Goal: Transaction & Acquisition: Book appointment/travel/reservation

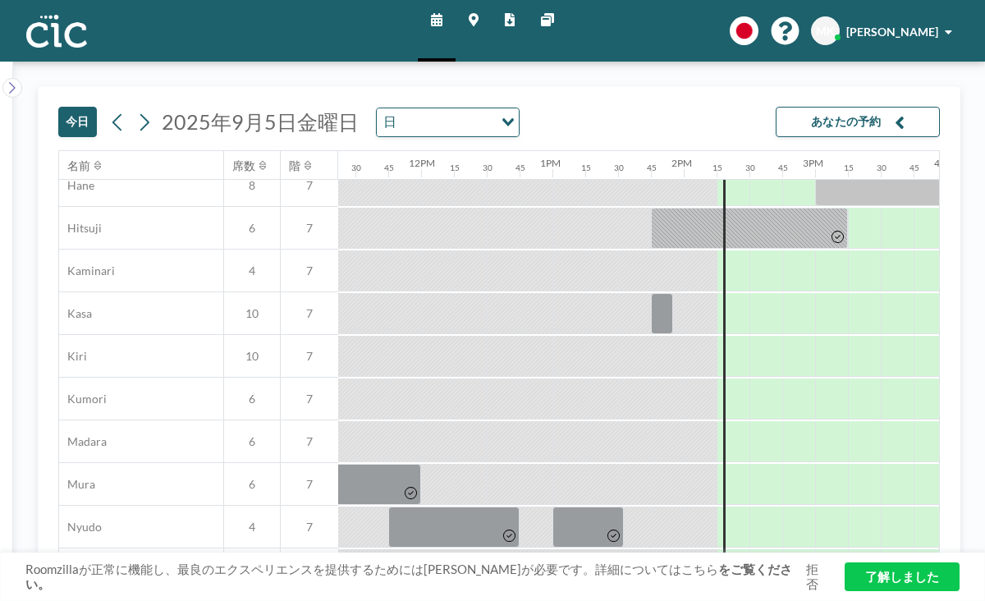
scroll to position [45, 1493]
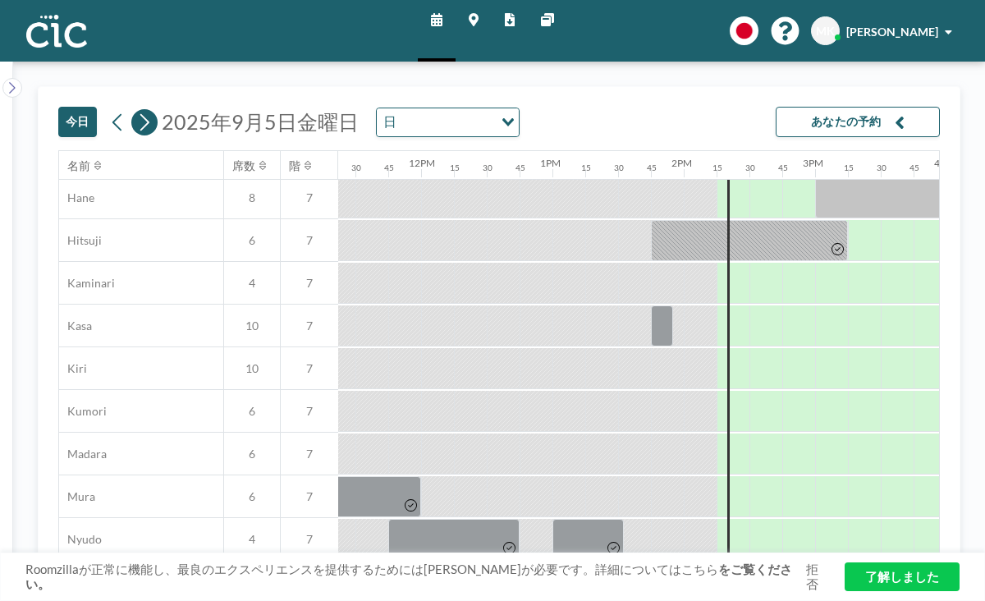
click at [136, 110] on icon at bounding box center [144, 122] width 16 height 25
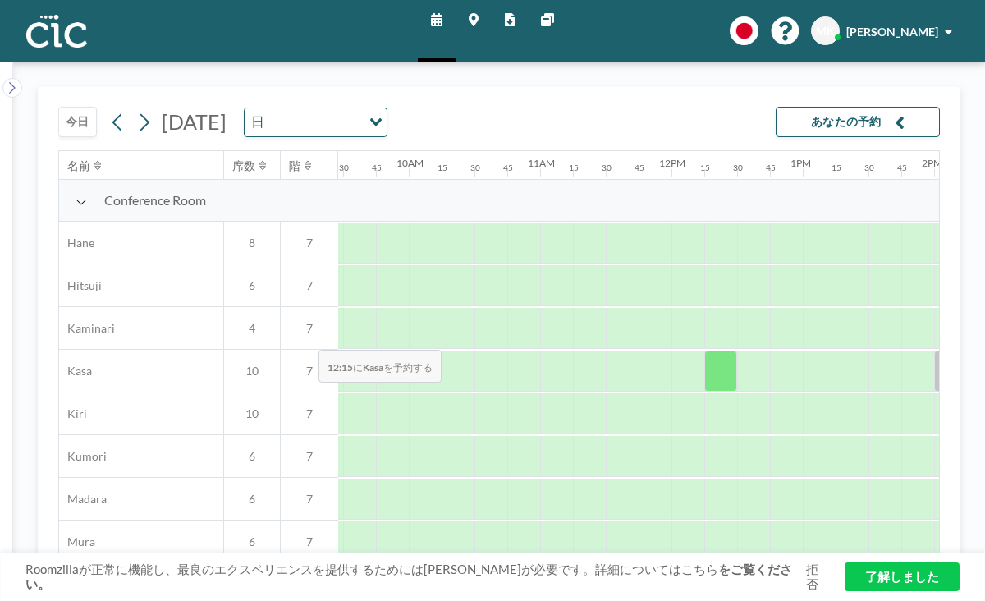
scroll to position [0, 1239]
click at [675, 350] on div at bounding box center [691, 370] width 33 height 41
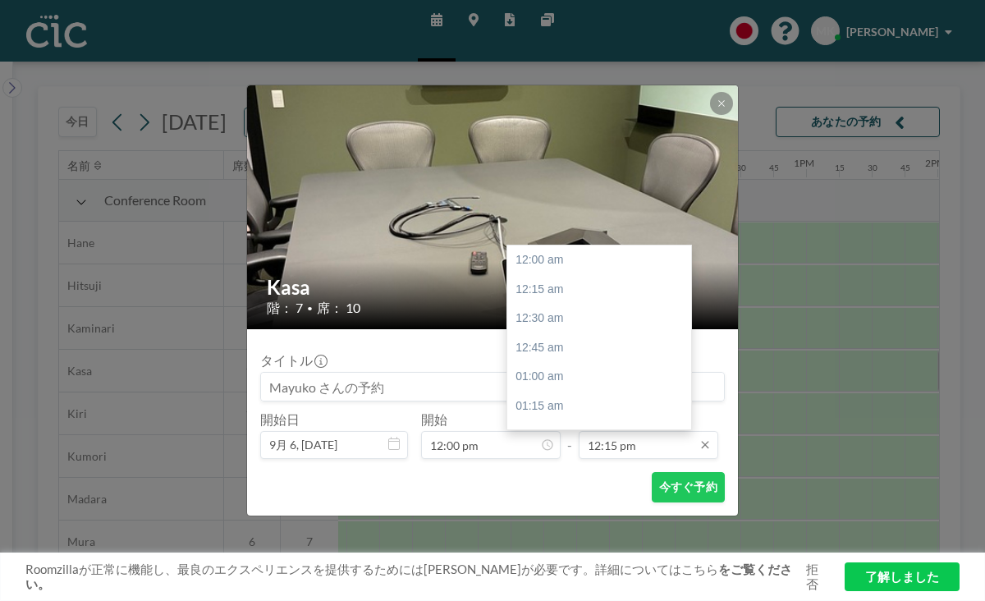
scroll to position [1284, 0]
click at [625, 431] on input "12:15 pm" at bounding box center [649, 445] width 140 height 28
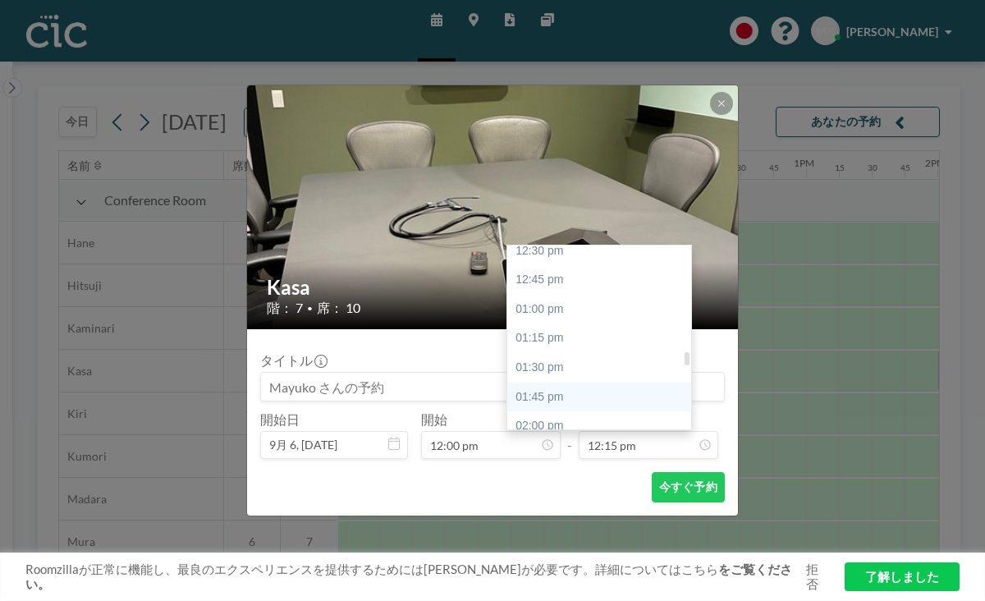
scroll to position [1472, 0]
click at [585, 526] on div "03:00 pm" at bounding box center [599, 541] width 184 height 30
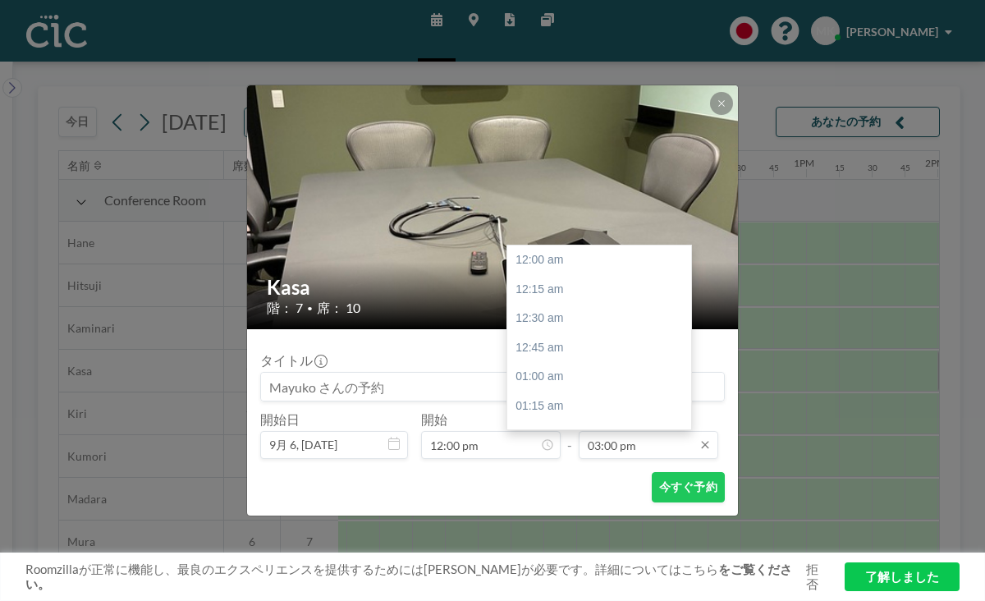
scroll to position [1572, 0]
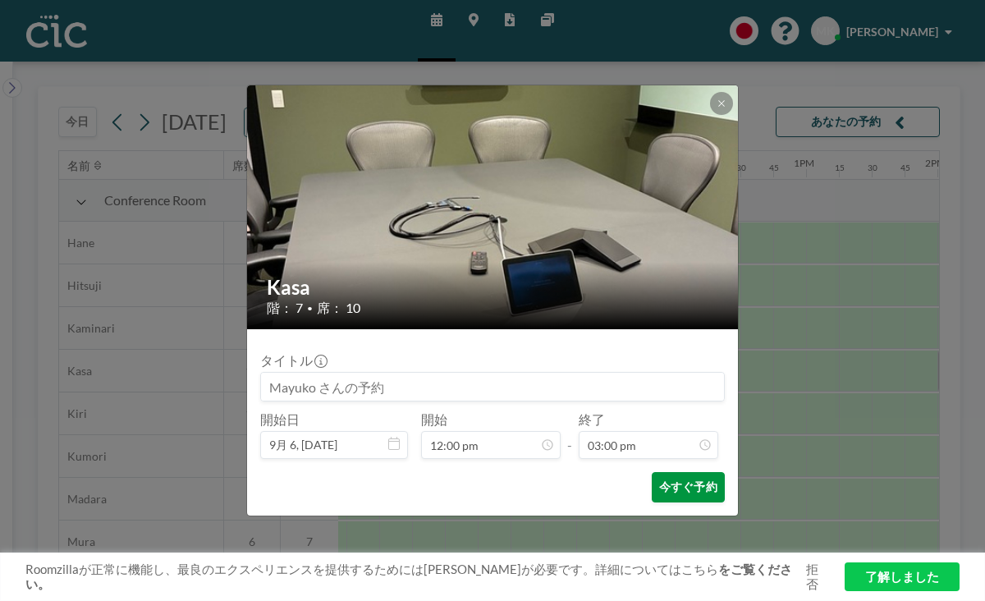
click at [652, 472] on button "今すぐ予約" at bounding box center [688, 487] width 73 height 30
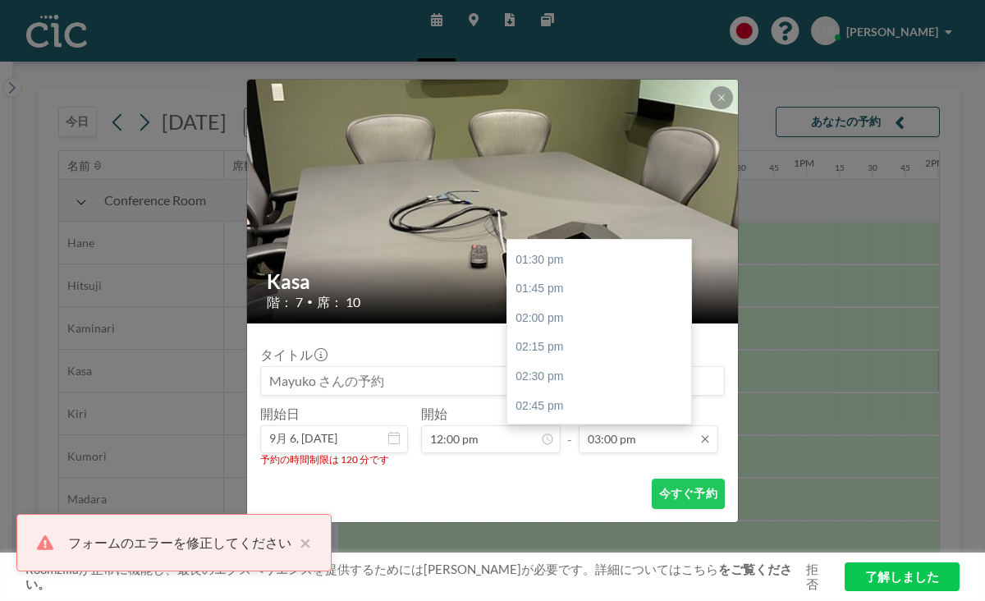
click at [617, 425] on input "03:00 pm" at bounding box center [649, 439] width 140 height 28
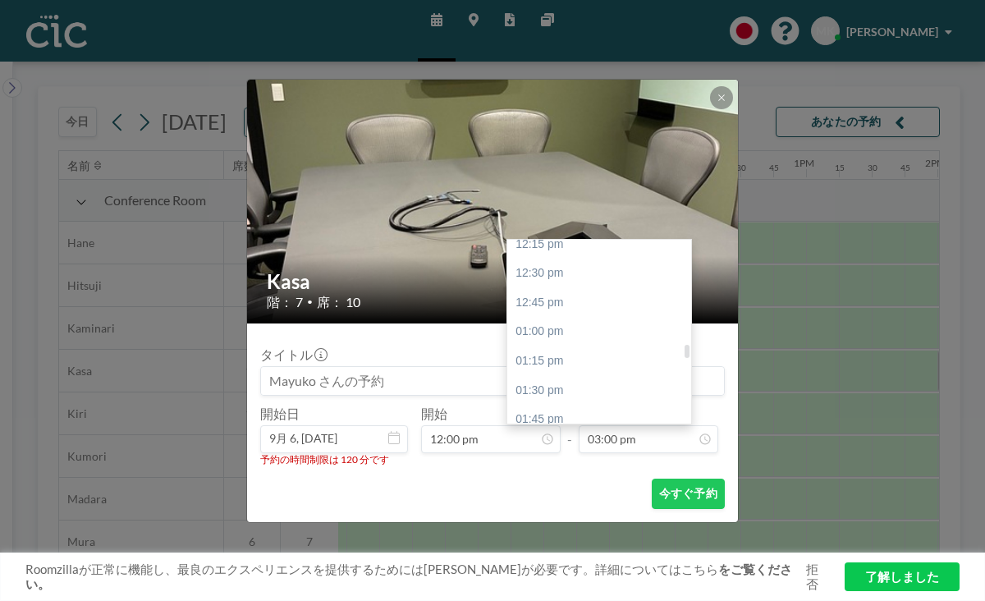
scroll to position [1437, 0]
click at [588, 438] on div "02:00 pm" at bounding box center [599, 453] width 184 height 30
type input "02:00 pm"
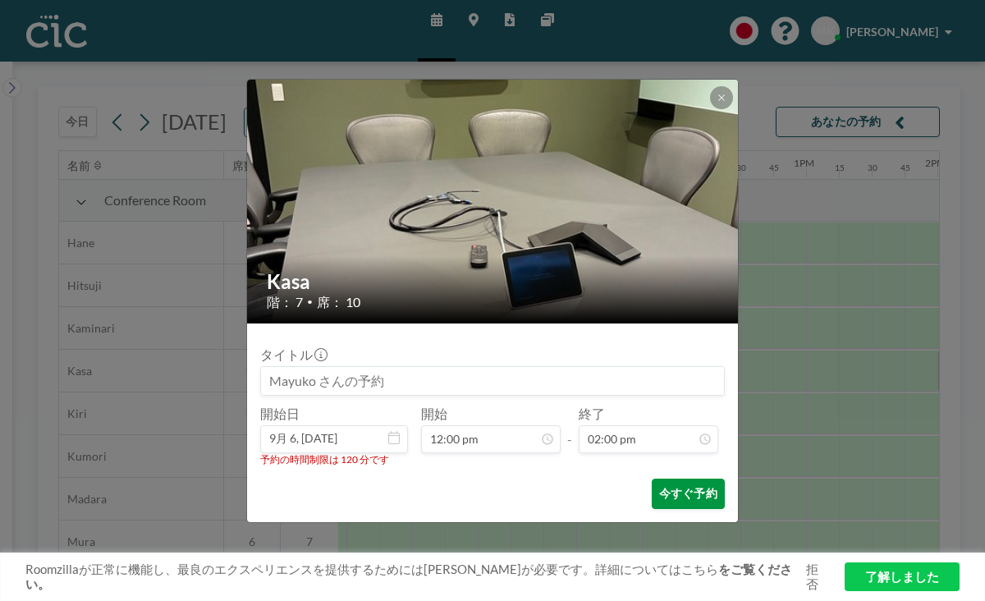
click at [652, 479] on button "今すぐ予約" at bounding box center [688, 494] width 73 height 30
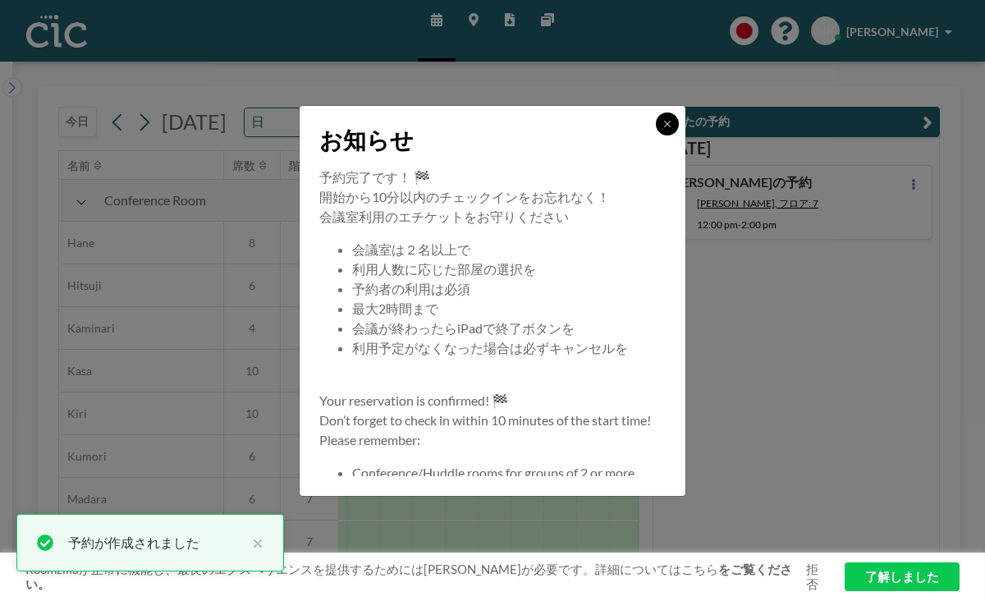
click at [656, 135] on button at bounding box center [667, 123] width 23 height 23
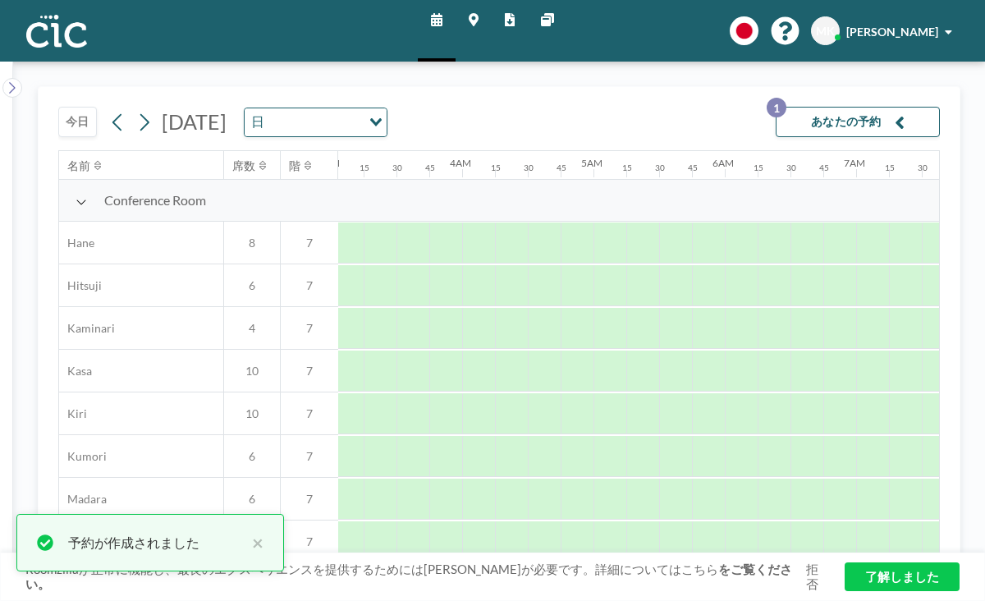
scroll to position [0, 0]
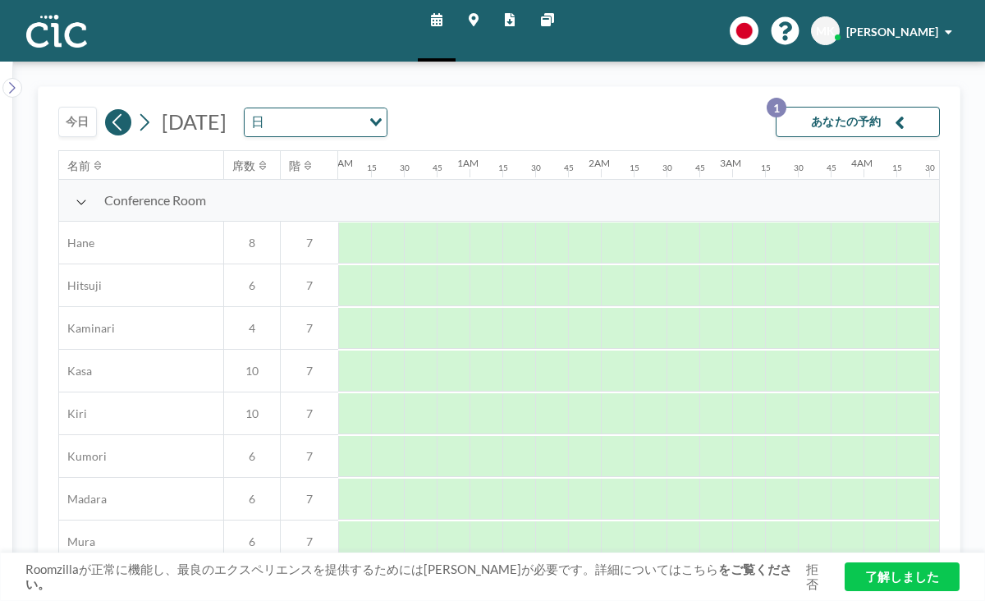
click at [110, 110] on icon at bounding box center [118, 122] width 16 height 25
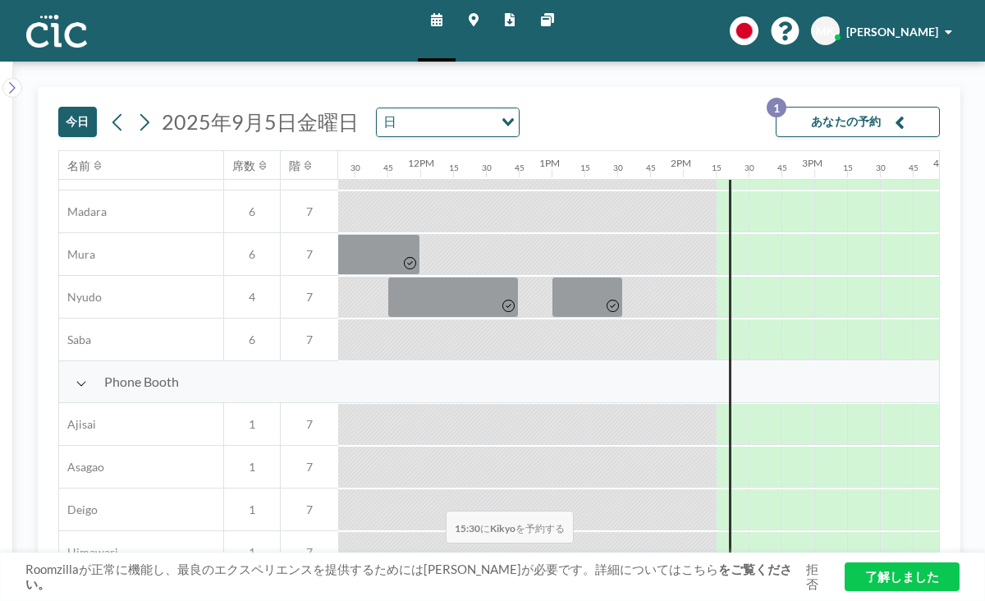
scroll to position [297, 1494]
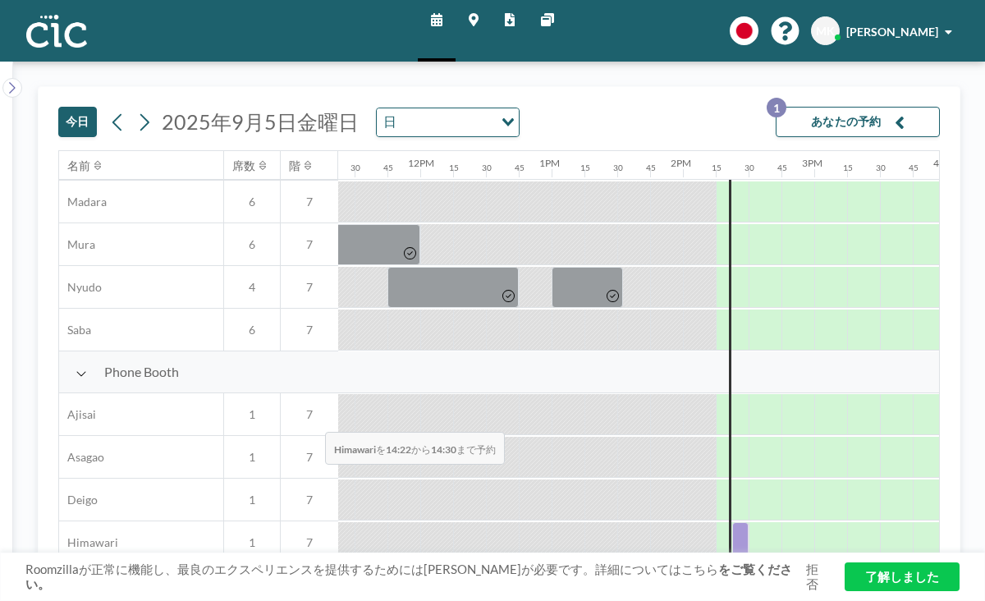
click at [732, 522] on div at bounding box center [740, 542] width 16 height 41
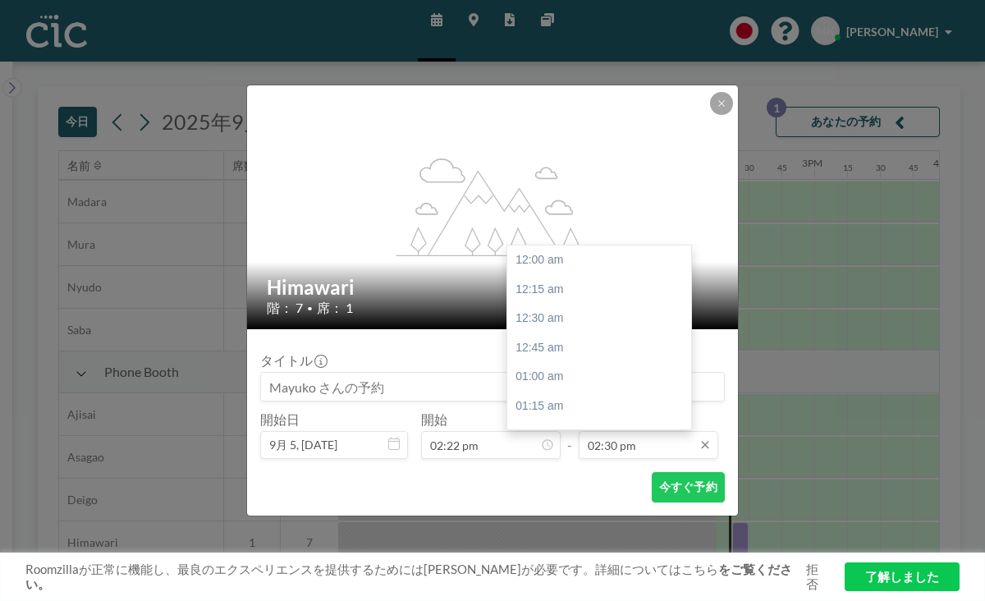
scroll to position [1519, 0]
click at [618, 431] on input "02:30 pm" at bounding box center [649, 445] width 140 height 28
click at [568, 533] on div "04:15 pm" at bounding box center [599, 548] width 184 height 30
type input "04:15 pm"
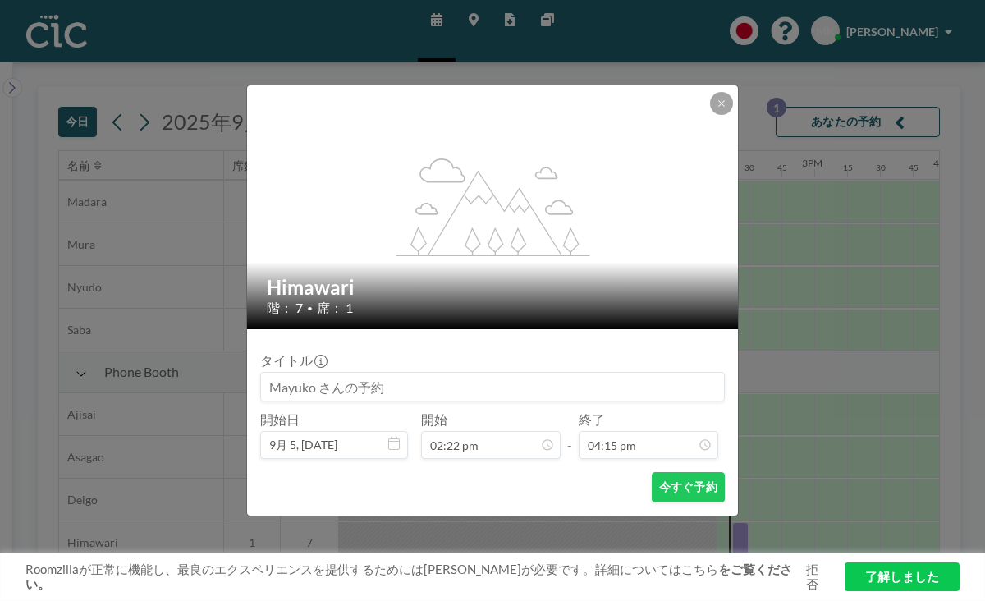
scroll to position [1703, 0]
click at [652, 472] on button "今すぐ予約" at bounding box center [688, 487] width 73 height 30
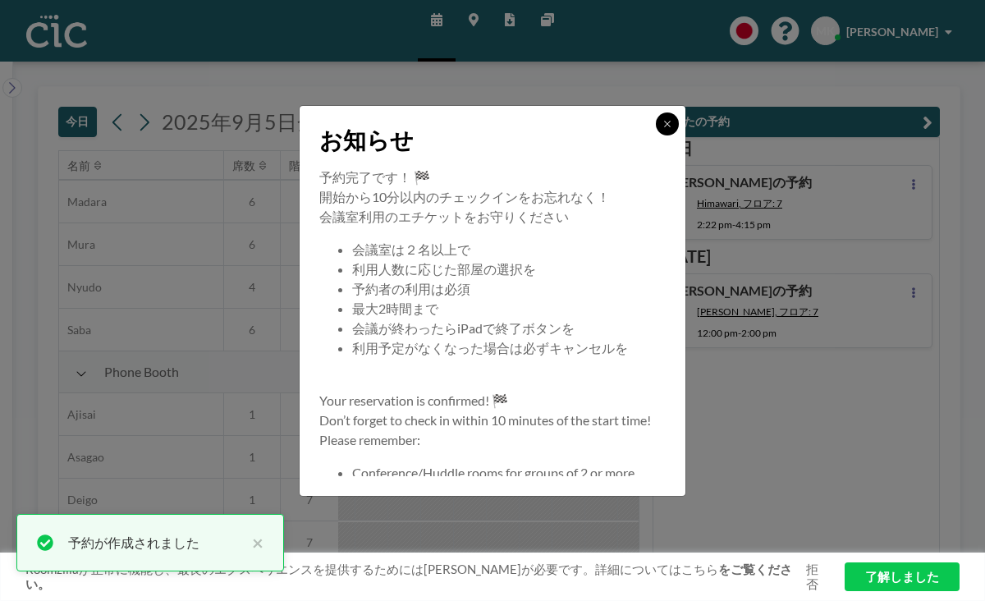
click at [662, 129] on icon at bounding box center [667, 124] width 10 height 10
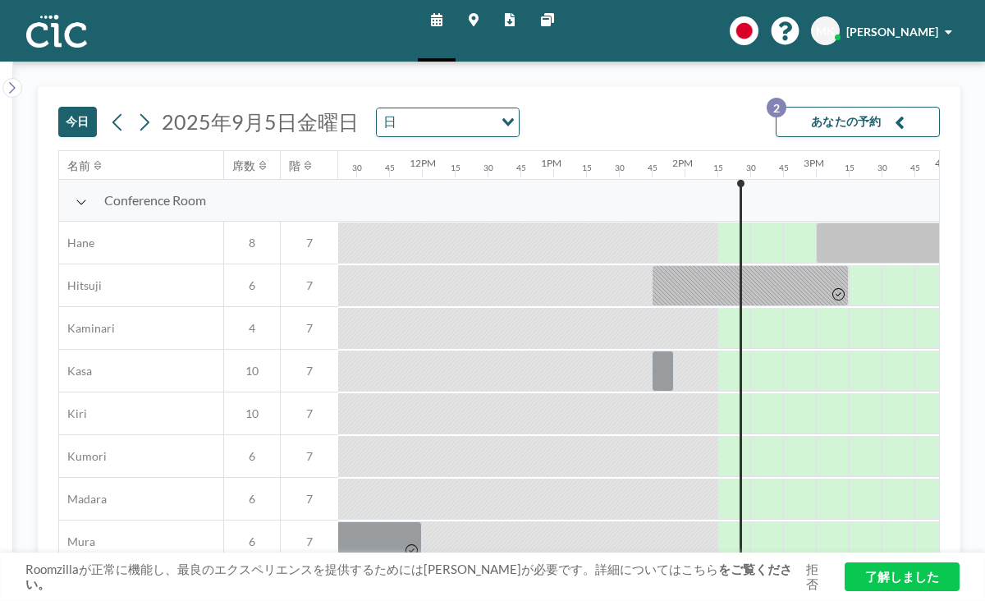
scroll to position [0, 1494]
